Goal: Task Accomplishment & Management: Use online tool/utility

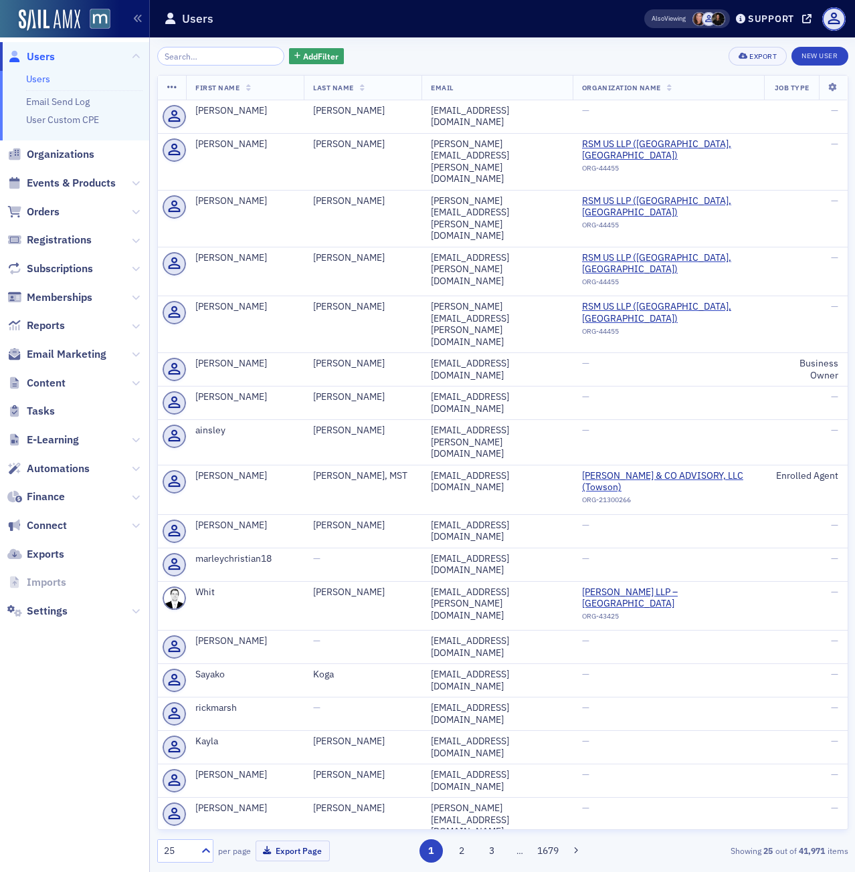
click at [26, 79] on link "Users" at bounding box center [38, 79] width 24 height 12
click at [309, 54] on span "Add Filter" at bounding box center [320, 56] width 35 height 12
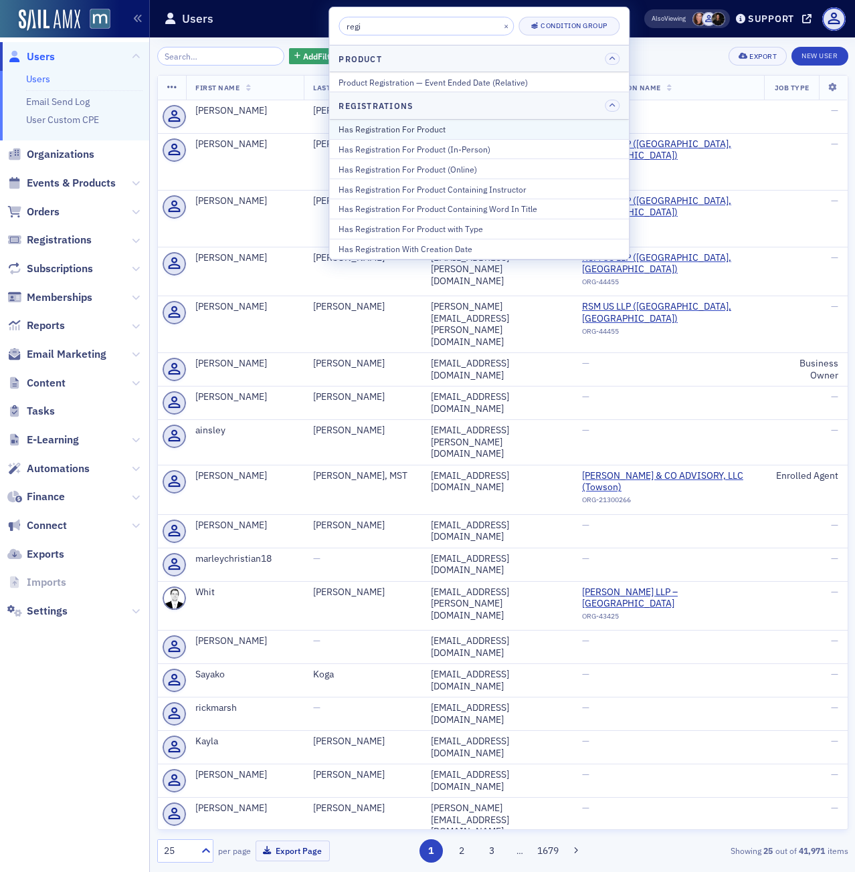
type input "regi"
click at [412, 129] on div "Has Registration For Product" at bounding box center [478, 129] width 281 height 12
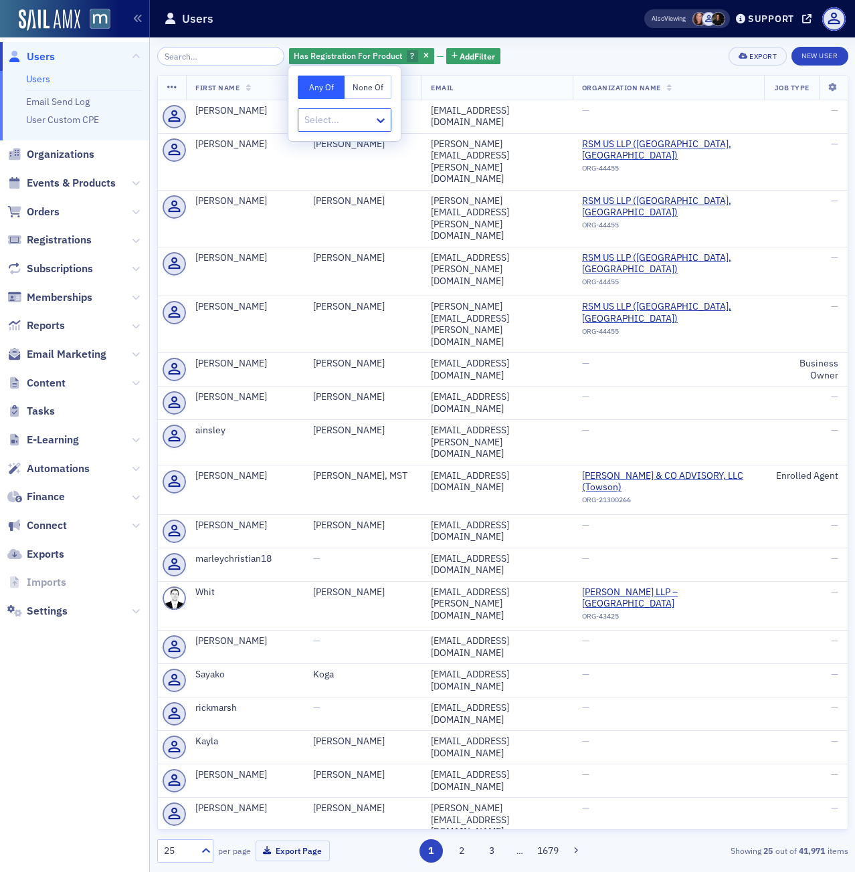
click at [363, 118] on div at bounding box center [338, 120] width 70 height 17
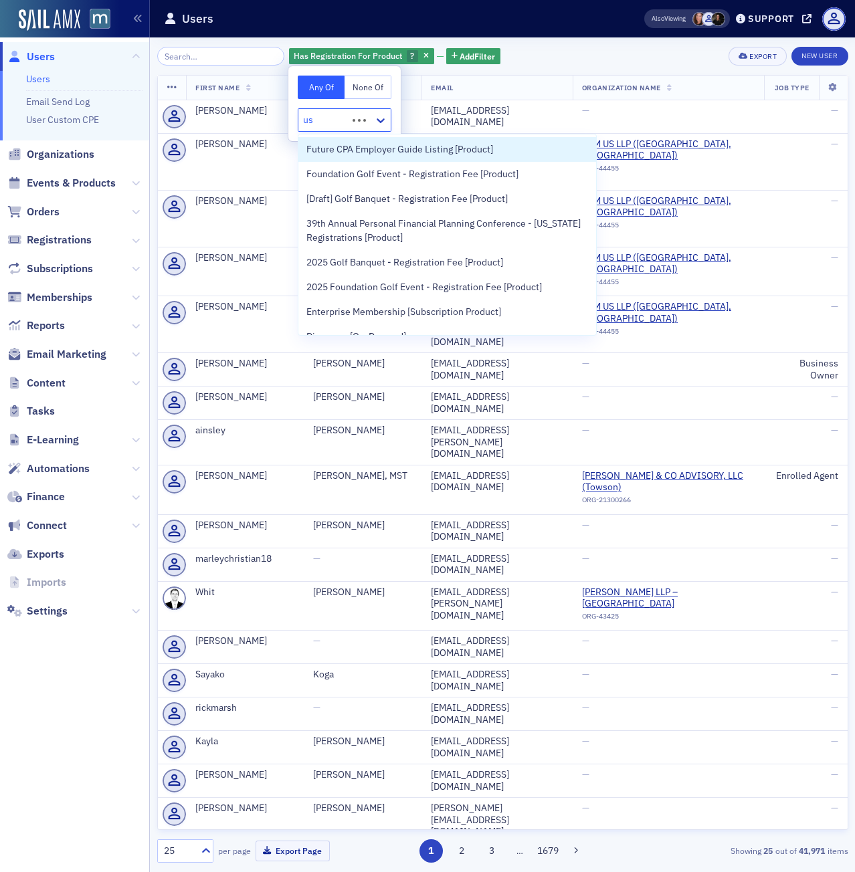
type input "u"
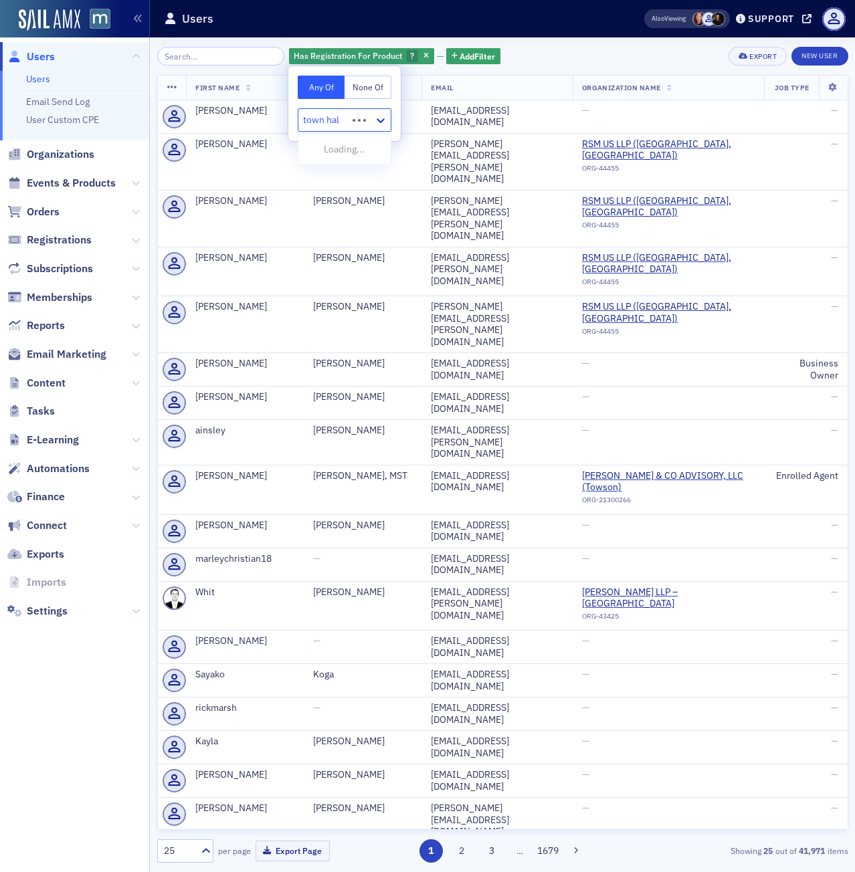
type input "[GEOGRAPHIC_DATA]"
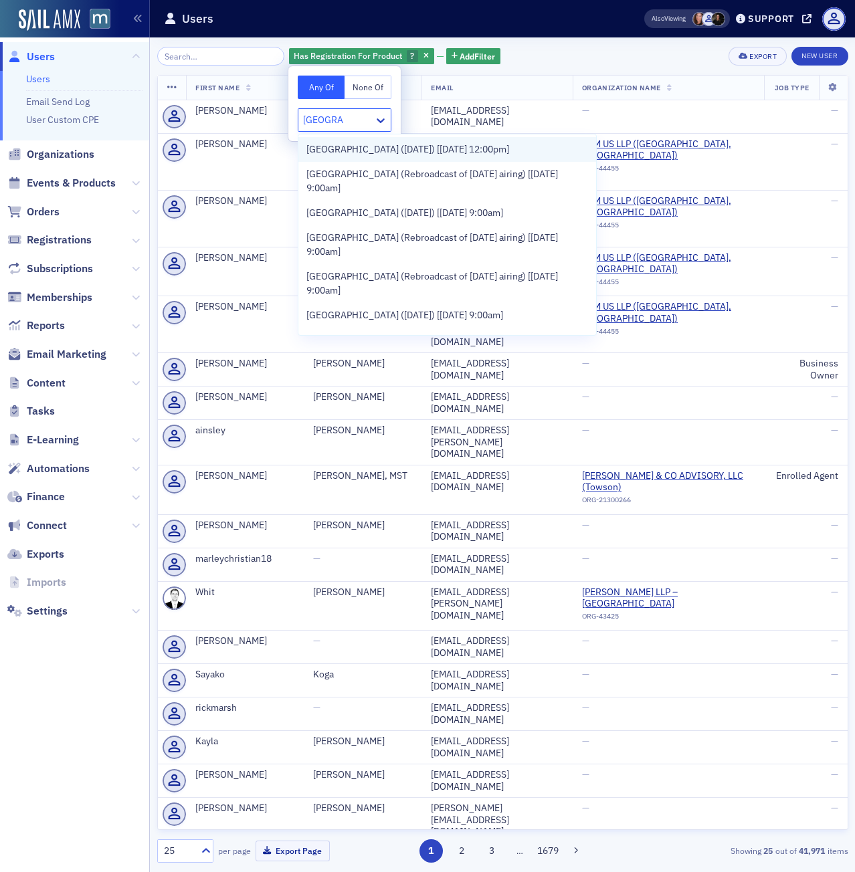
click at [368, 149] on span "[GEOGRAPHIC_DATA] ([DATE]) [[DATE] 12:00pm]" at bounding box center [407, 149] width 203 height 14
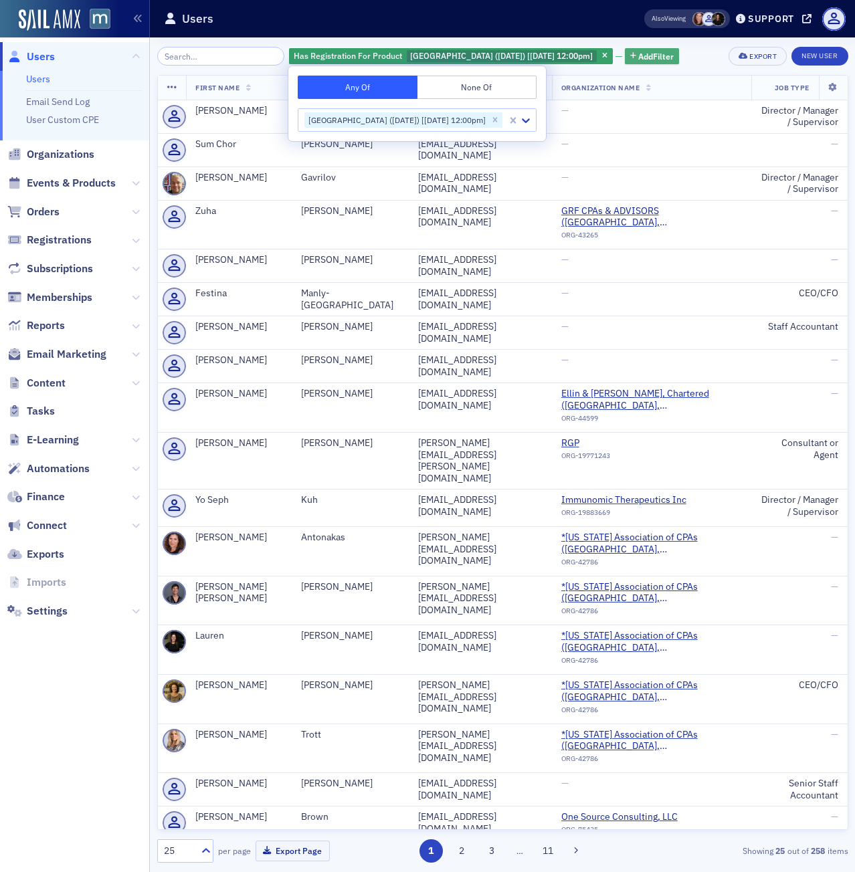
click at [670, 60] on span "Add Filter" at bounding box center [655, 56] width 35 height 12
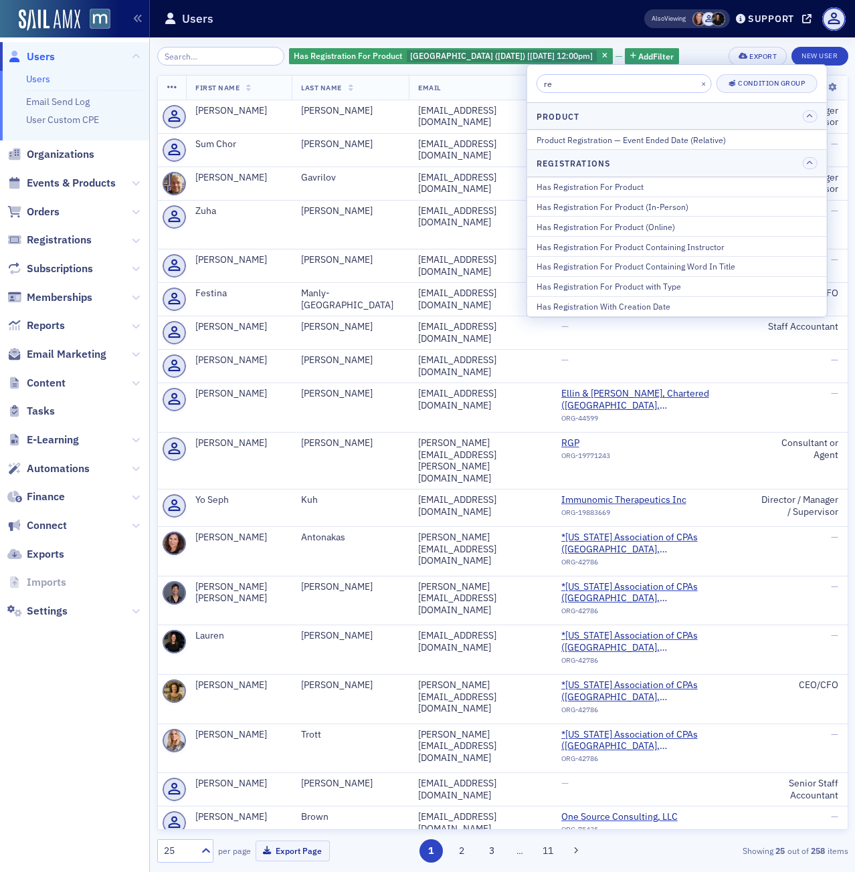
type input "r"
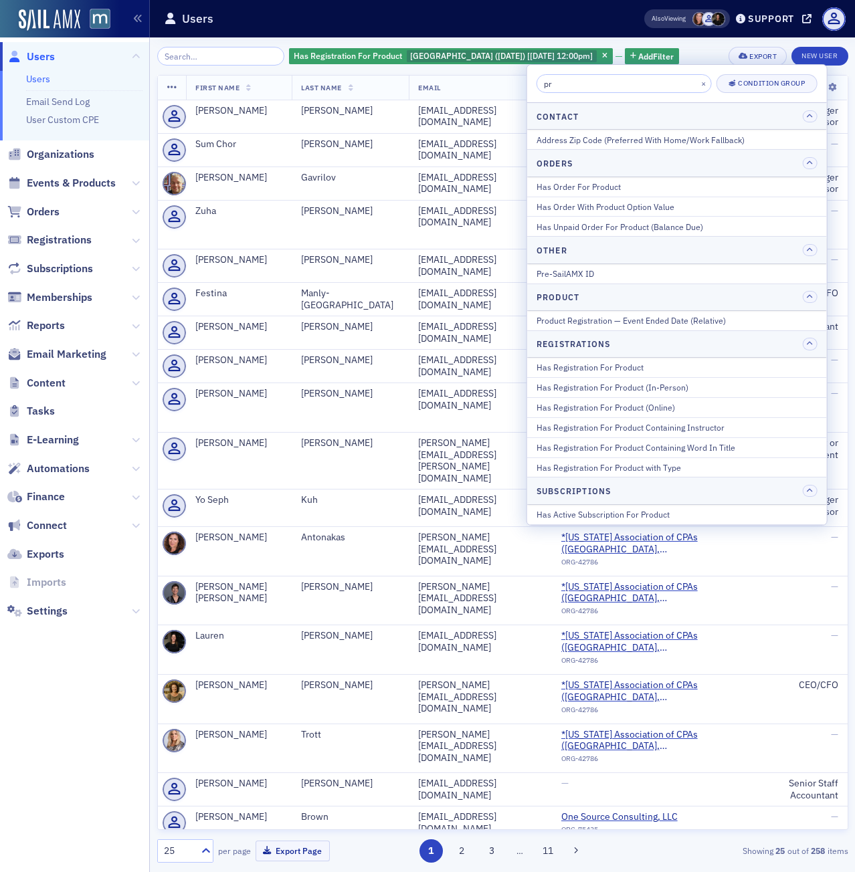
type input "p"
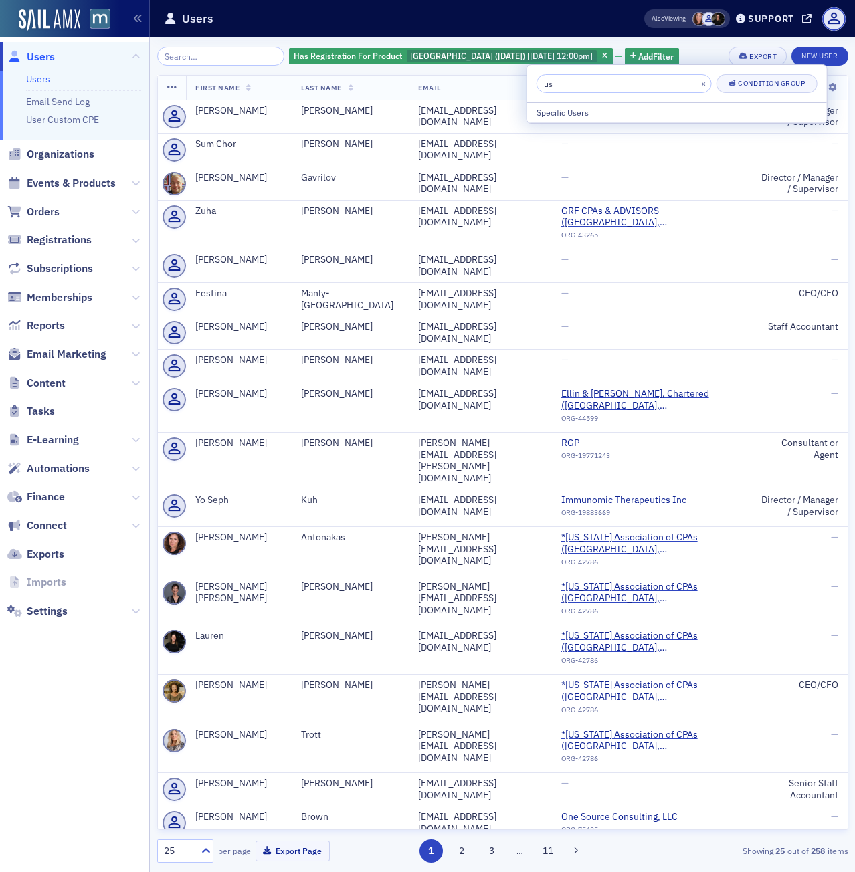
type input "u"
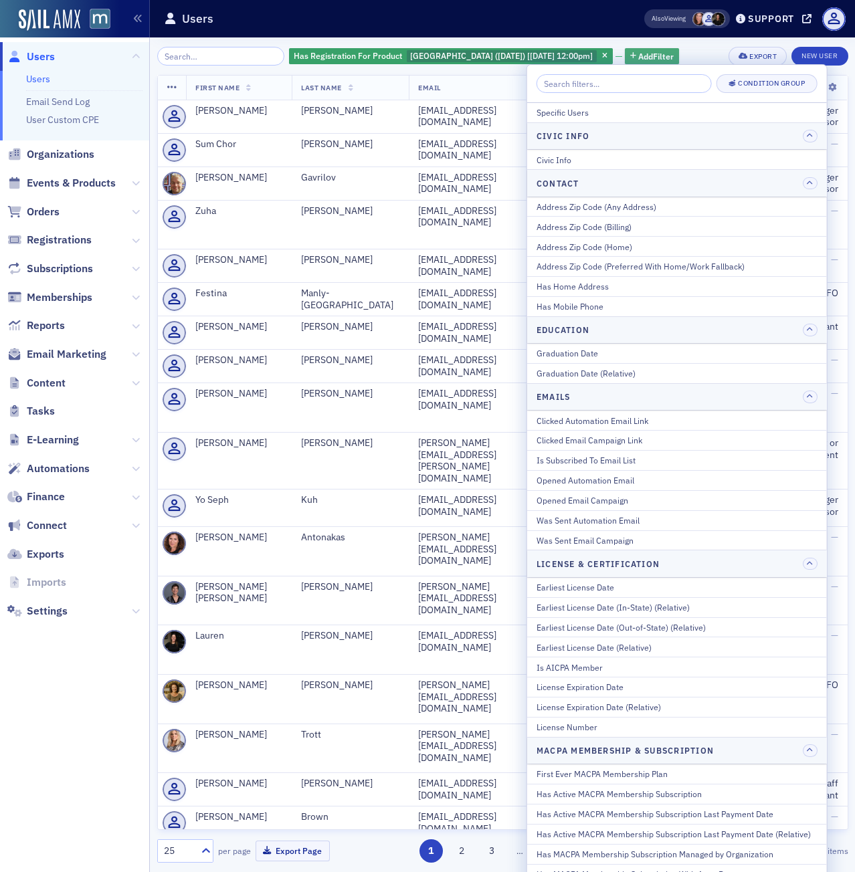
click at [665, 56] on span "Add Filter" at bounding box center [655, 56] width 35 height 12
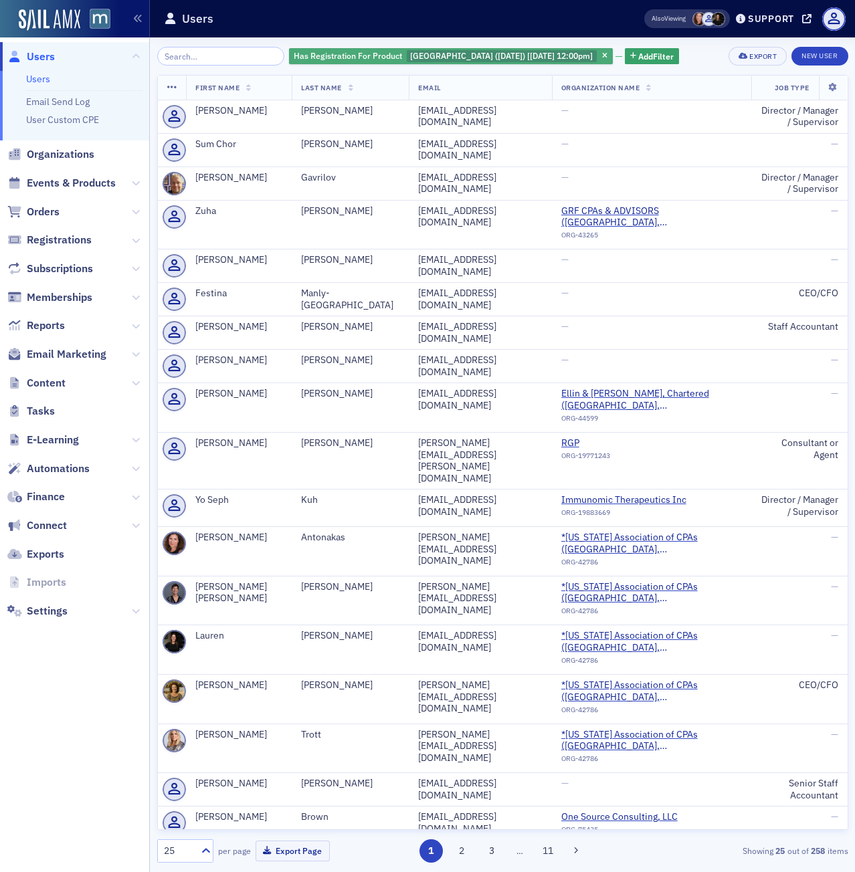
click at [410, 56] on span "[GEOGRAPHIC_DATA] ([DATE]) [[DATE] 12:00pm]" at bounding box center [501, 55] width 183 height 11
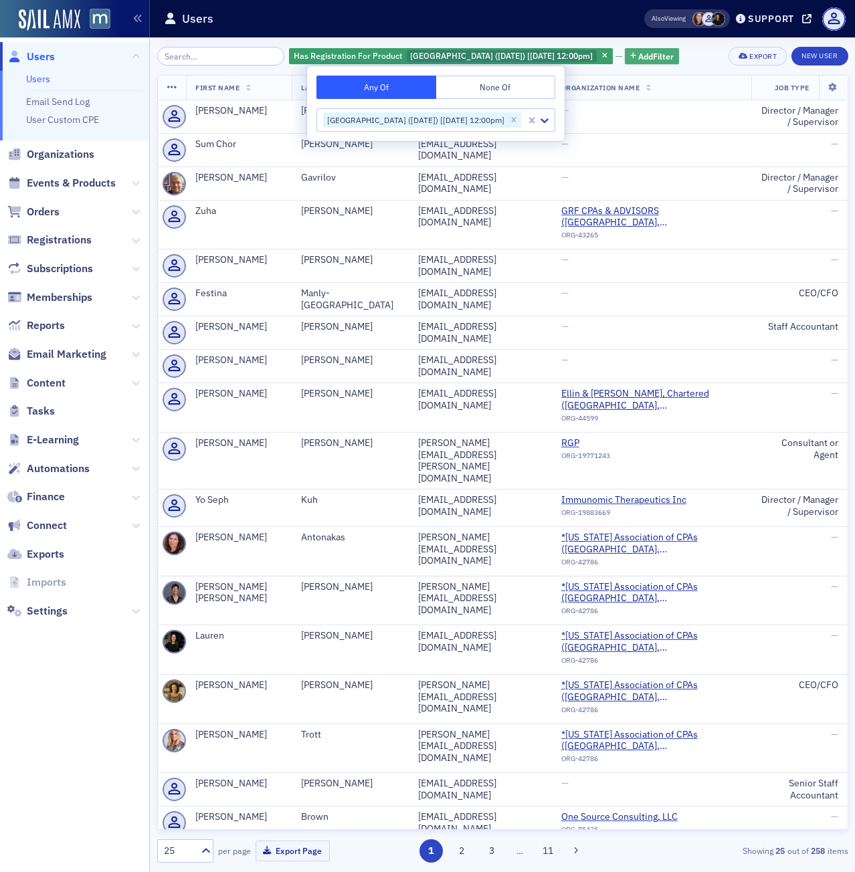
click at [674, 56] on span "Add Filter" at bounding box center [655, 56] width 35 height 12
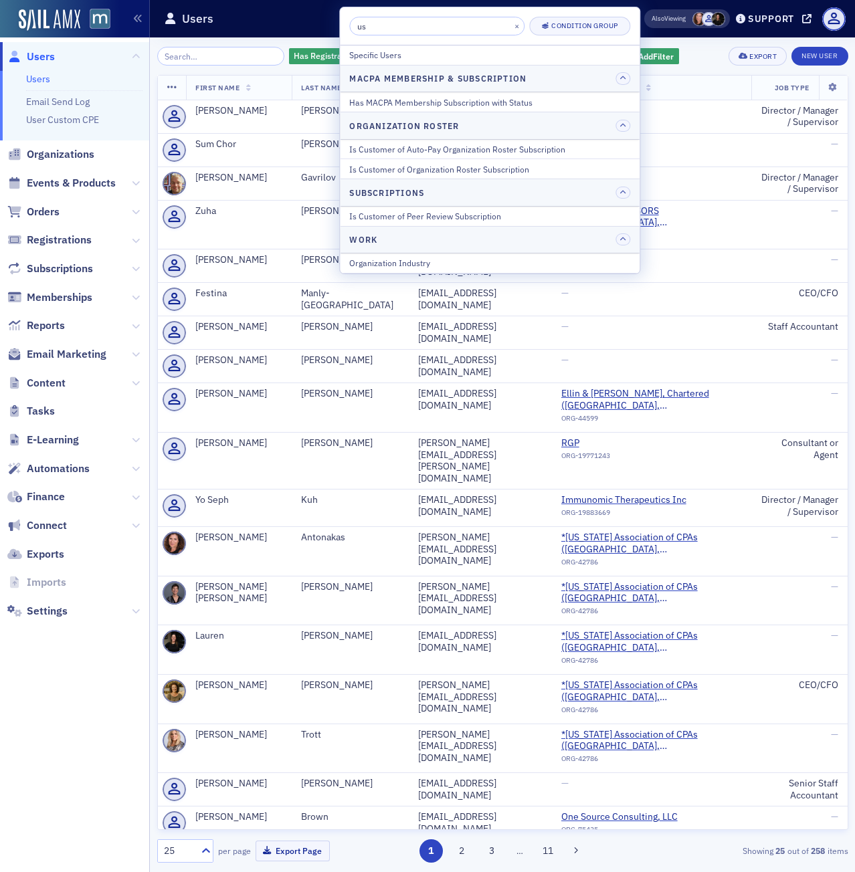
type input "u"
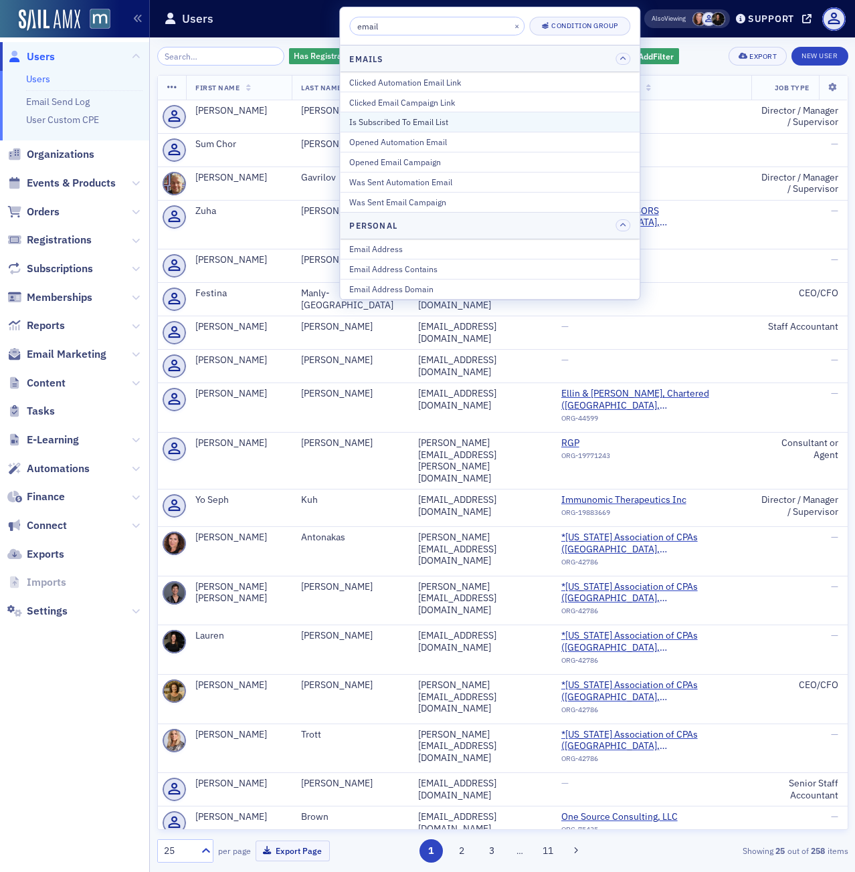
type input "email"
click at [452, 129] on button "Is Subscribed To Email List" at bounding box center [490, 122] width 300 height 20
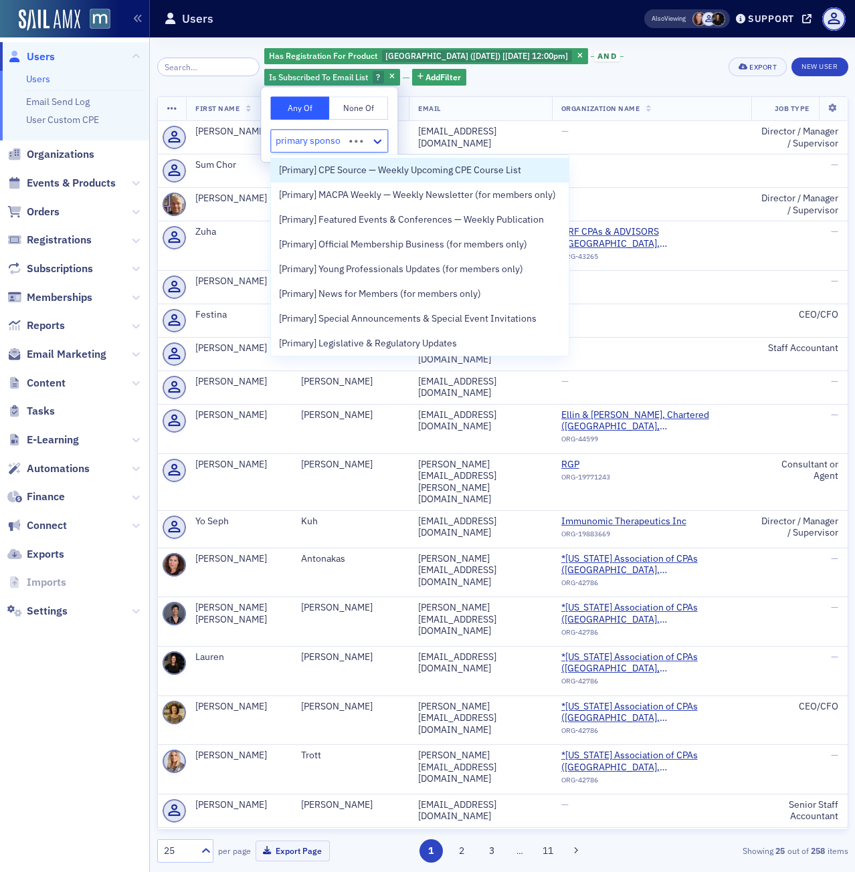
type input "primary sponsor"
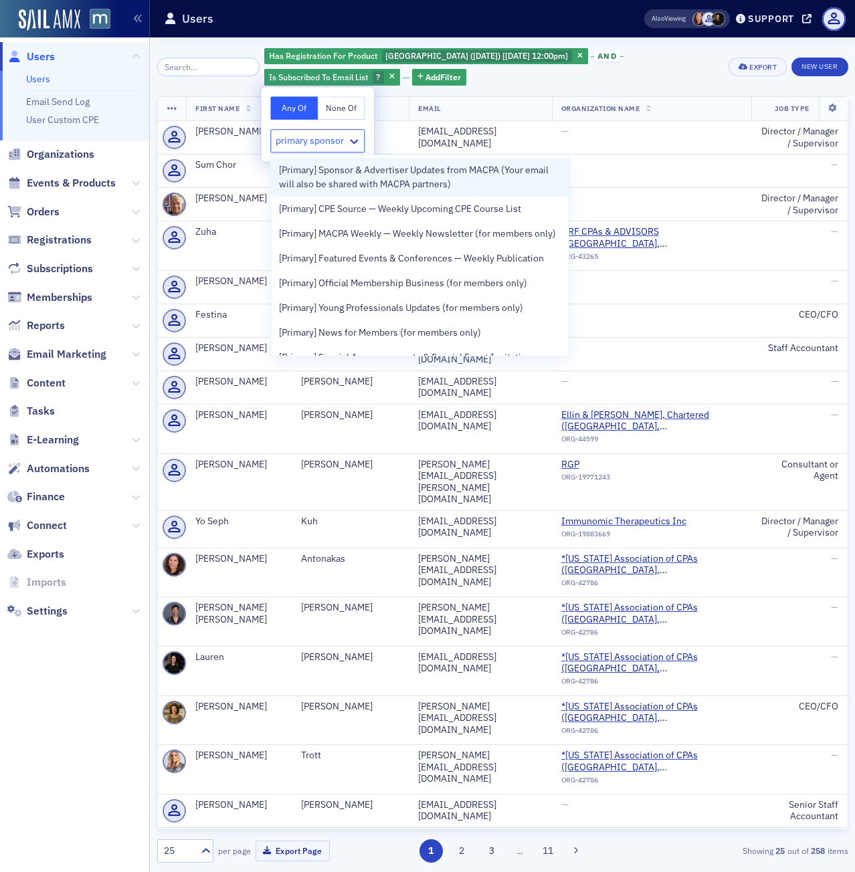
click at [322, 175] on span "[Primary] Sponsor & Advertiser Updates from MACPA (Your email will also be shar…" at bounding box center [420, 177] width 282 height 28
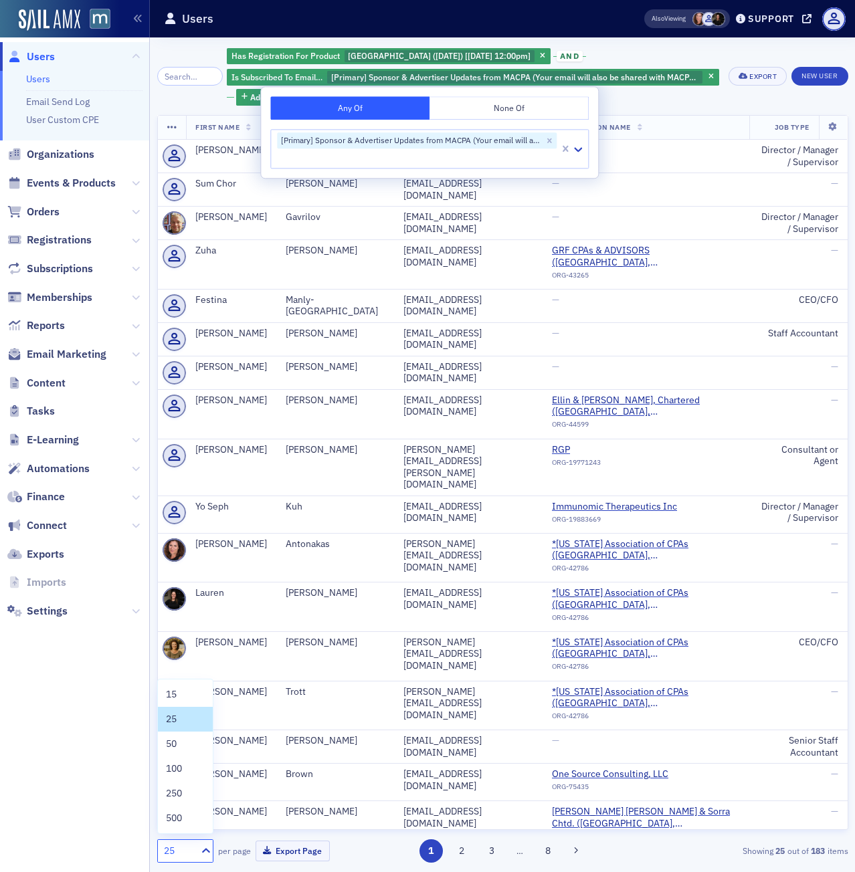
click at [204, 841] on div at bounding box center [204, 851] width 17 height 22
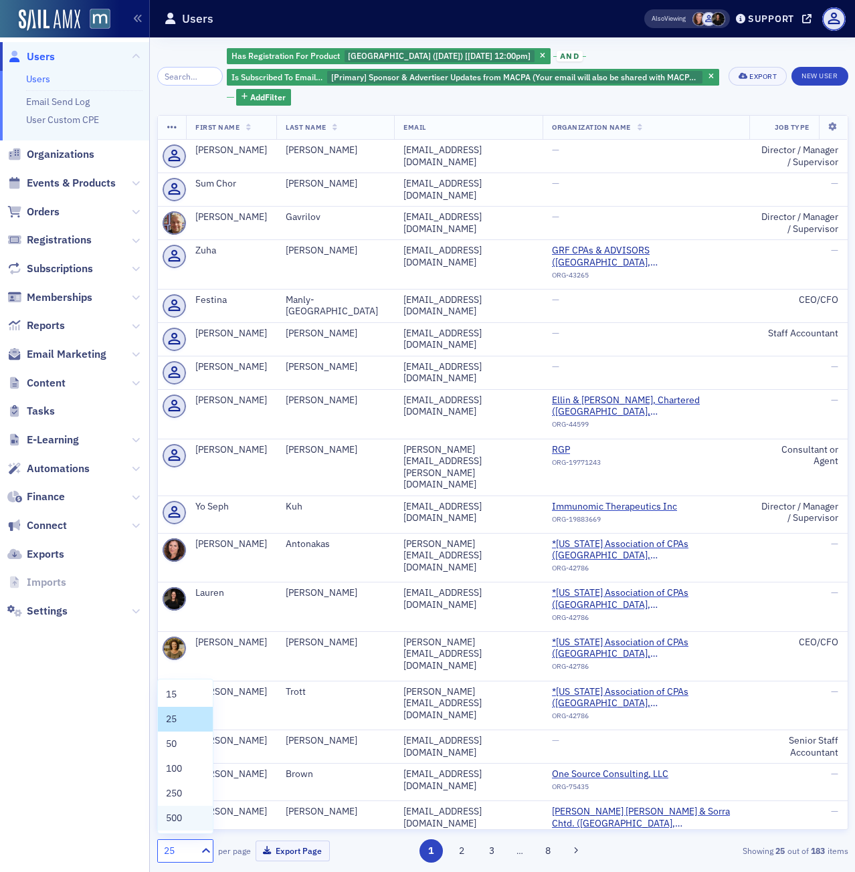
click at [179, 819] on span "500" at bounding box center [174, 818] width 16 height 14
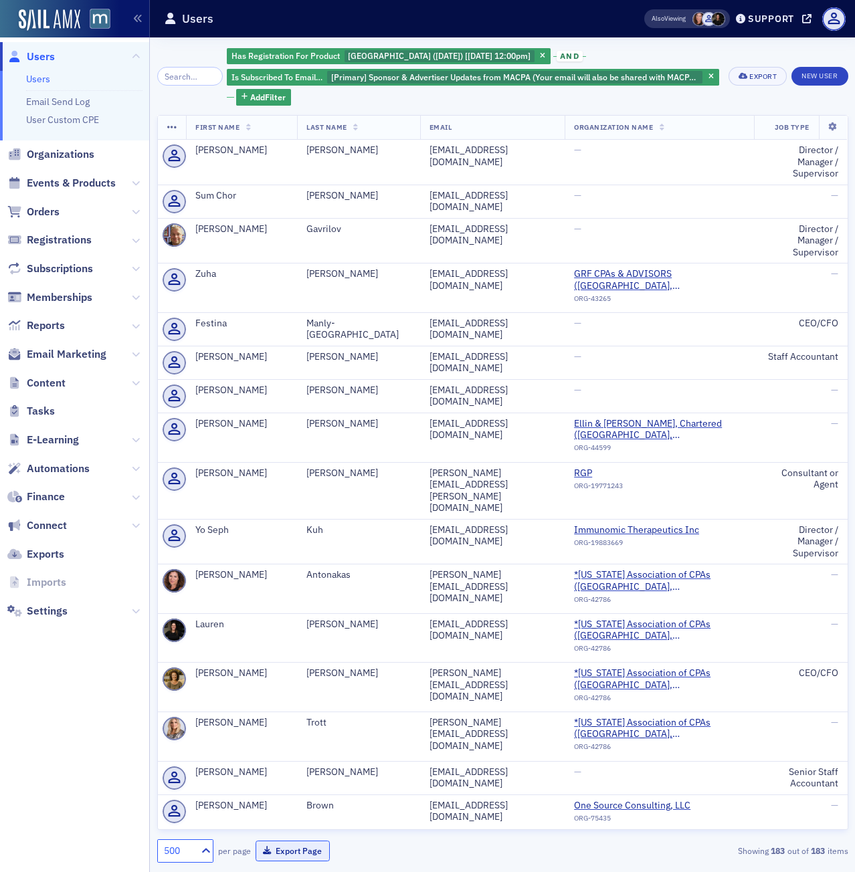
click at [276, 853] on button "Export Page" at bounding box center [293, 851] width 74 height 21
